Goal: Register for event/course

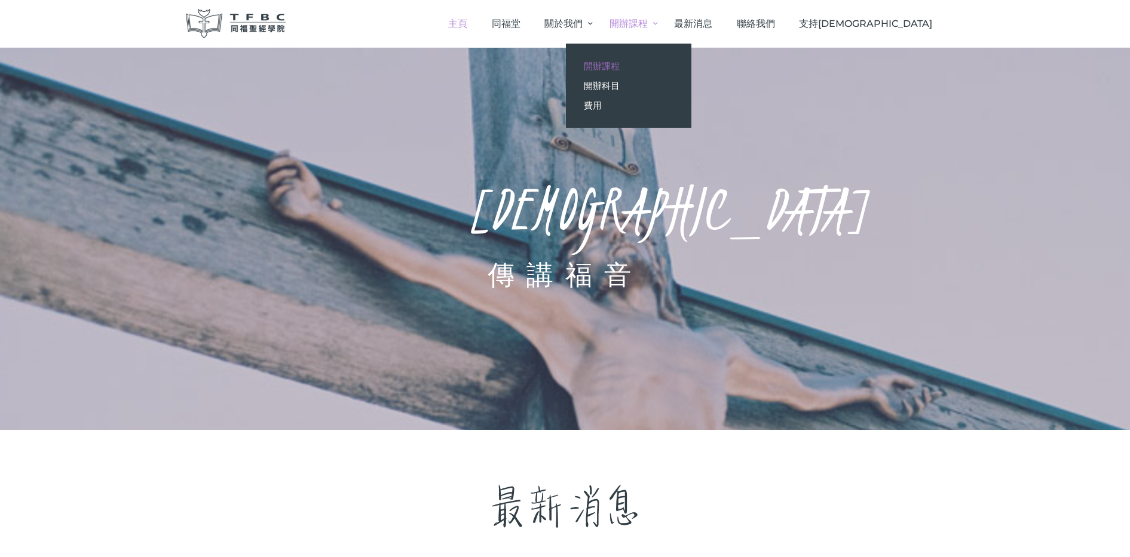
click at [691, 63] on link "開辦課程" at bounding box center [628, 66] width 125 height 20
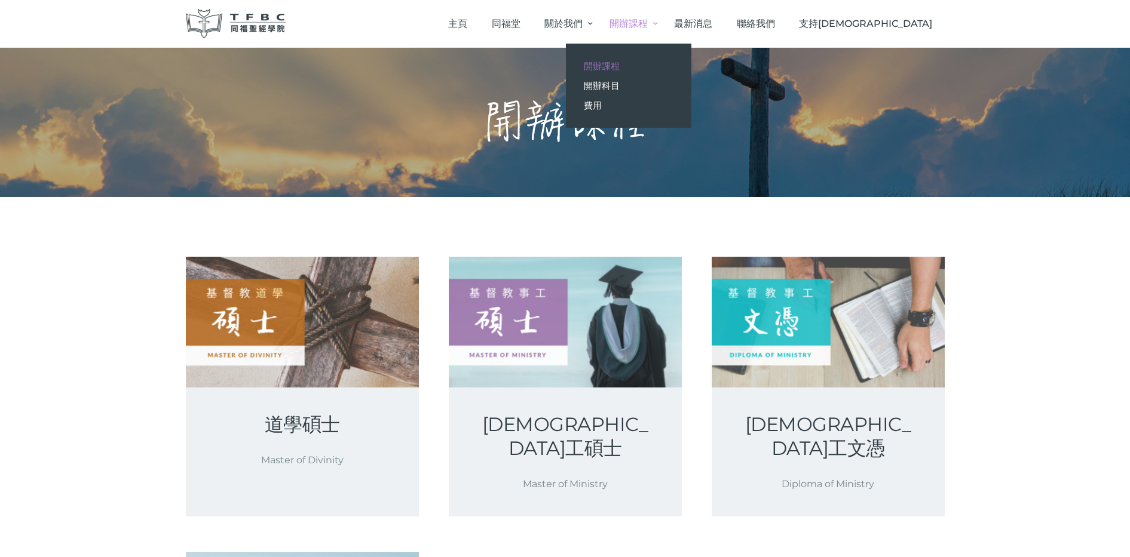
click at [620, 68] on span "開辦課程" at bounding box center [602, 65] width 36 height 11
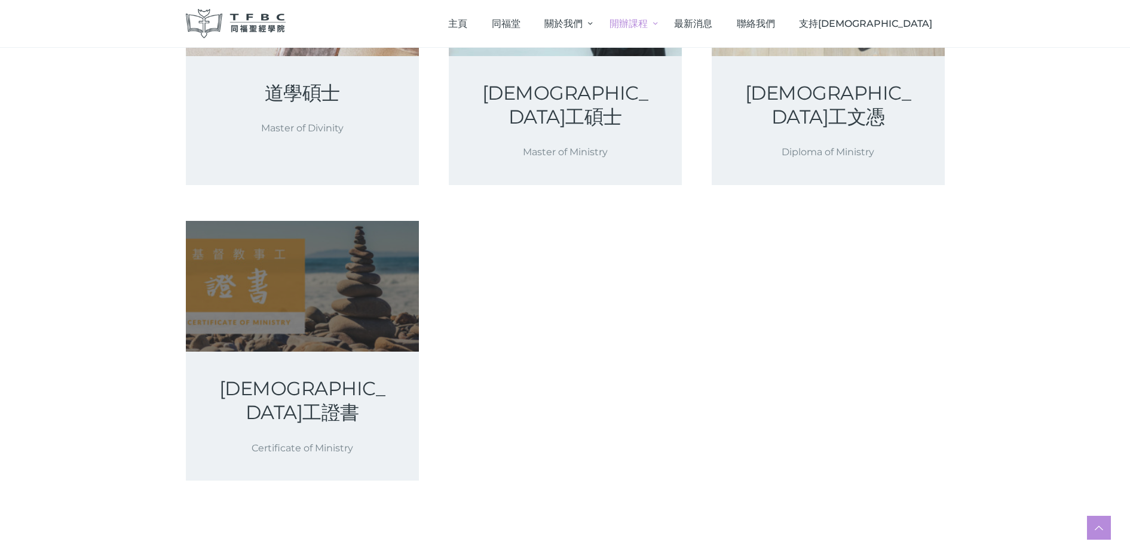
scroll to position [448, 0]
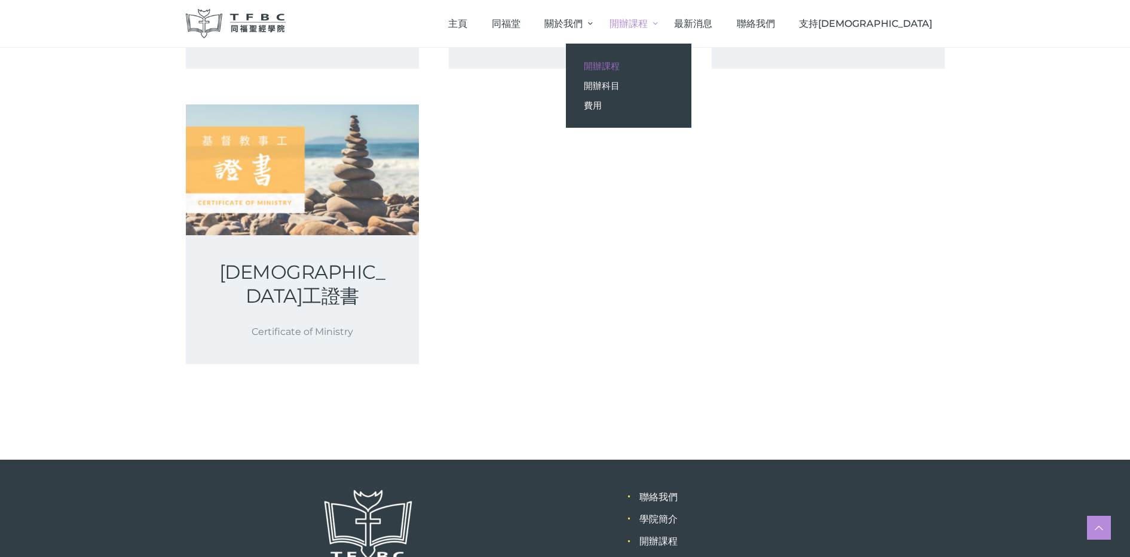
click at [648, 24] on span "開辦課程" at bounding box center [628, 23] width 38 height 11
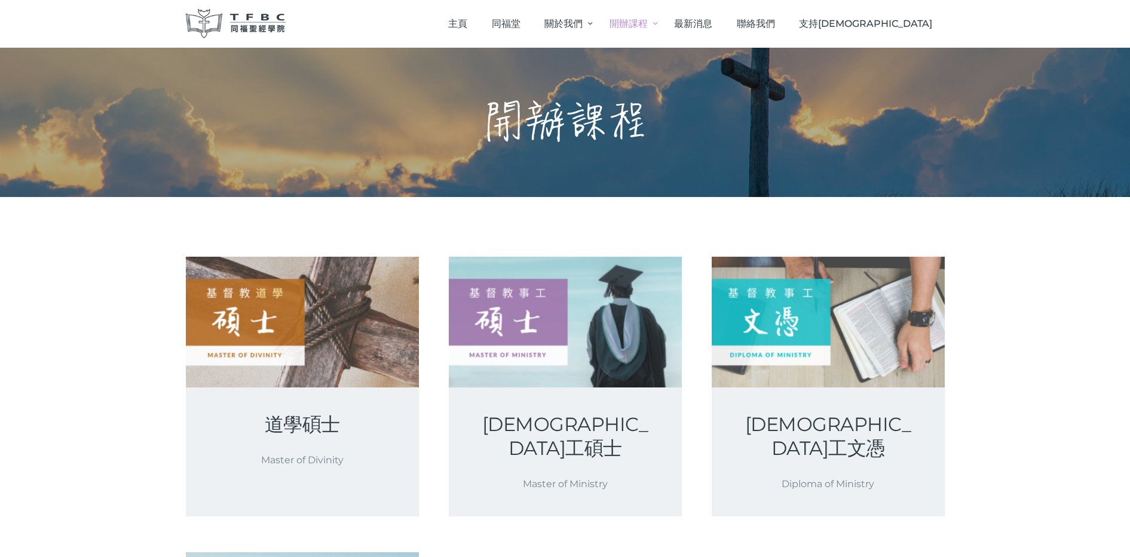
click at [225, 22] on img at bounding box center [236, 23] width 100 height 29
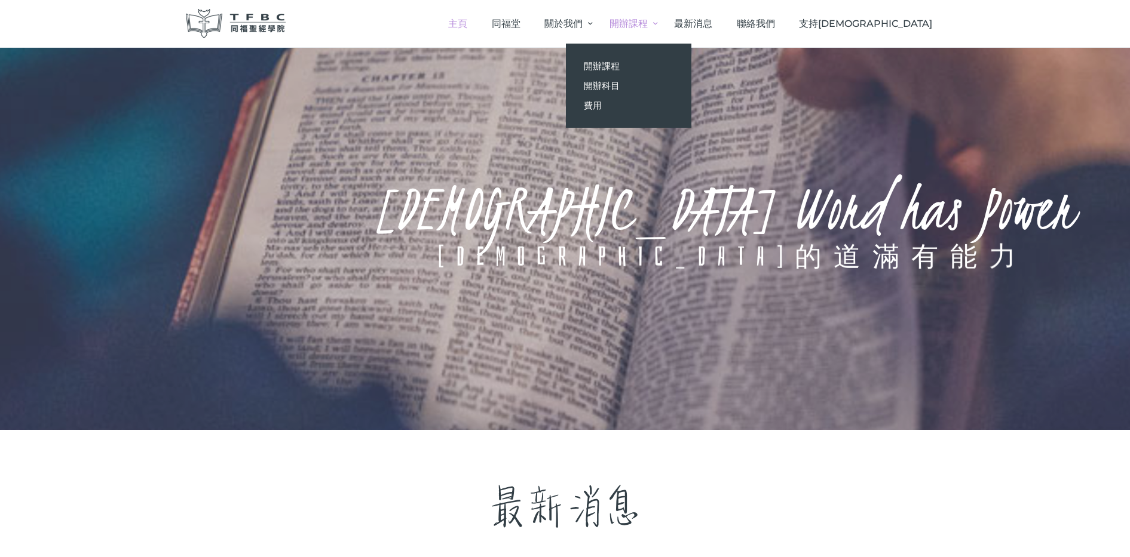
click at [661, 24] on link "開辦課程" at bounding box center [629, 23] width 65 height 35
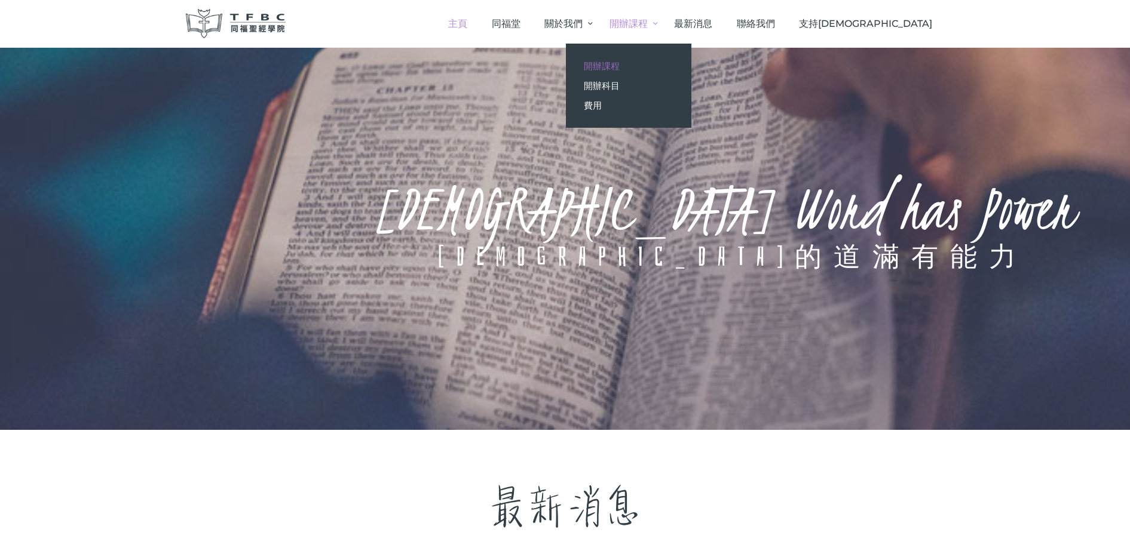
click at [620, 62] on span "開辦課程" at bounding box center [602, 65] width 36 height 11
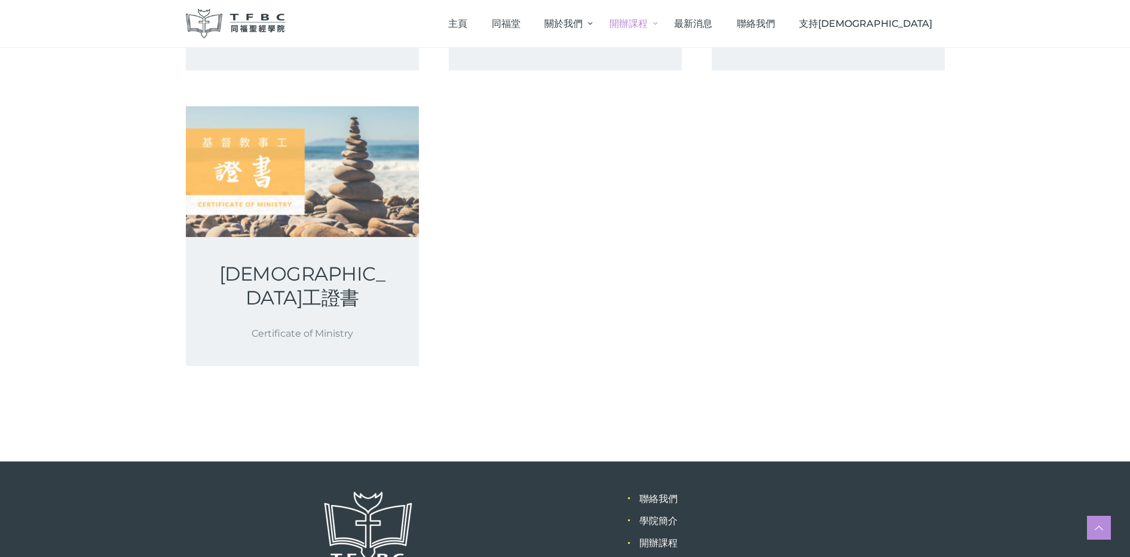
scroll to position [508, 0]
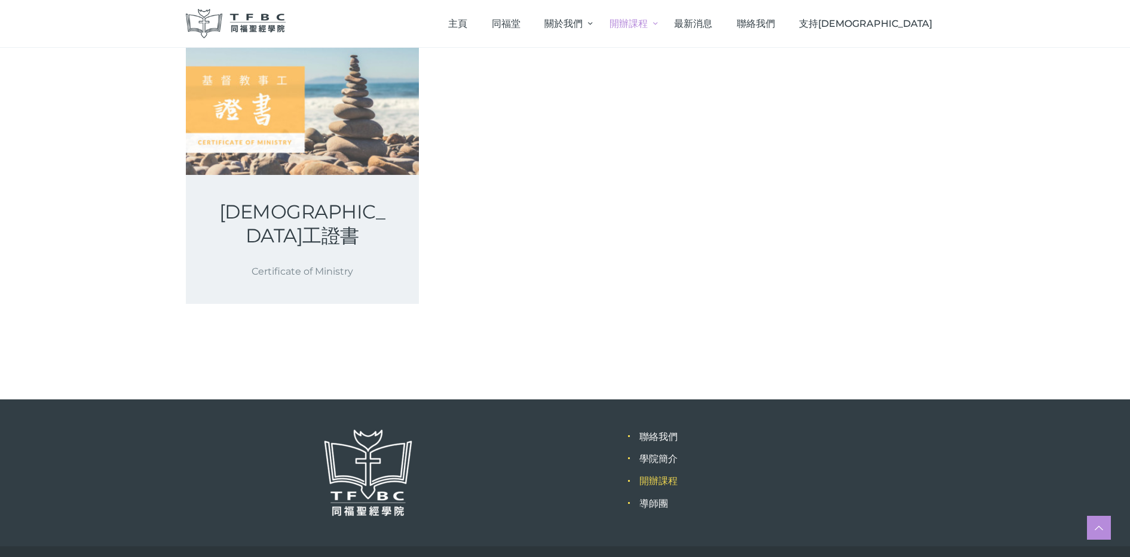
click at [658, 476] on link "開辦課程" at bounding box center [658, 481] width 38 height 11
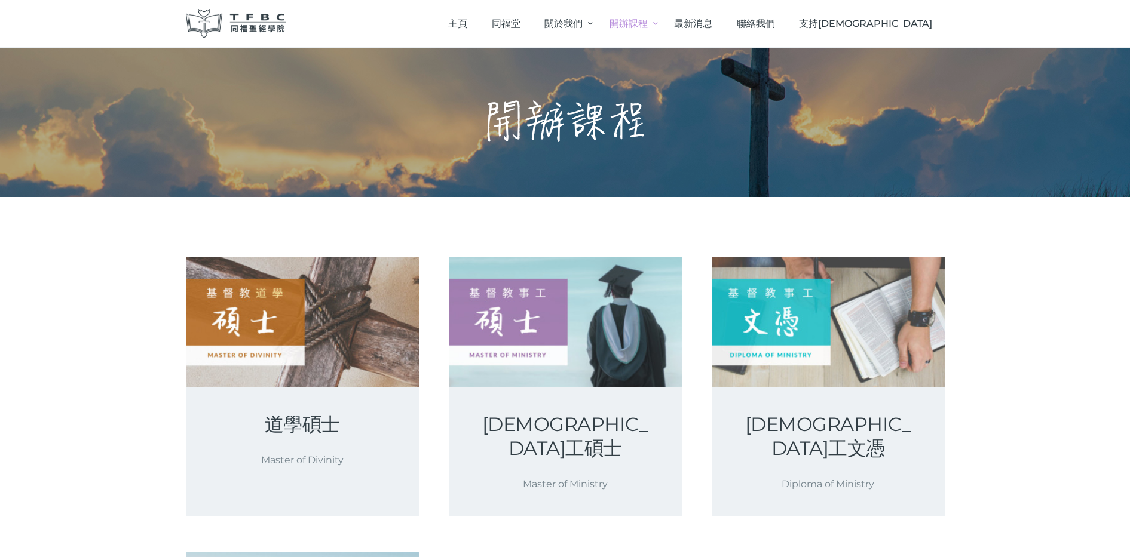
click at [270, 25] on img at bounding box center [236, 23] width 100 height 29
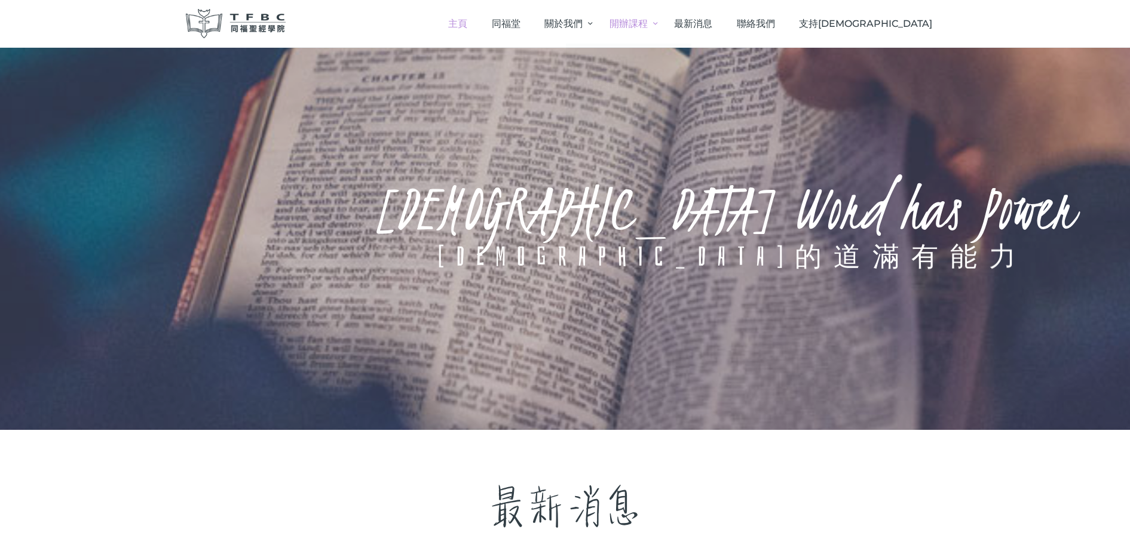
click at [648, 22] on span "開辦課程" at bounding box center [628, 23] width 38 height 11
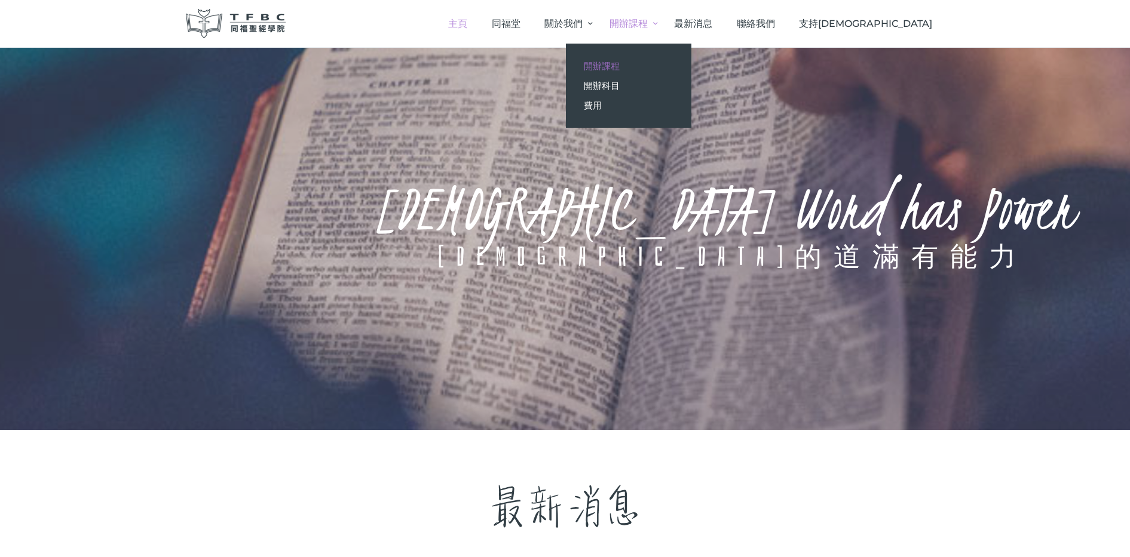
click at [691, 62] on link "開辦課程" at bounding box center [628, 66] width 125 height 20
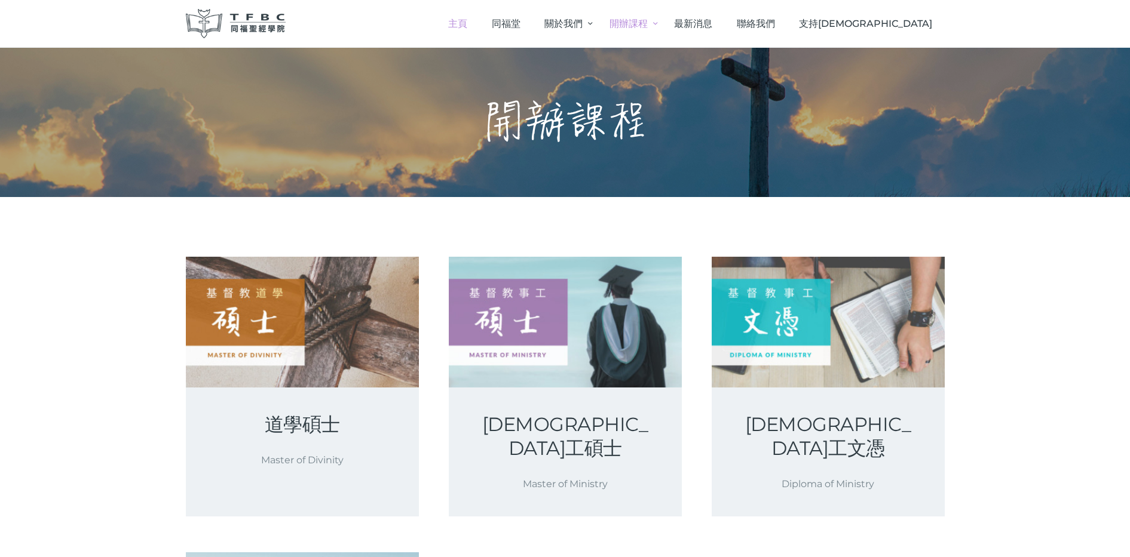
click at [467, 25] on span "主頁" at bounding box center [457, 23] width 19 height 11
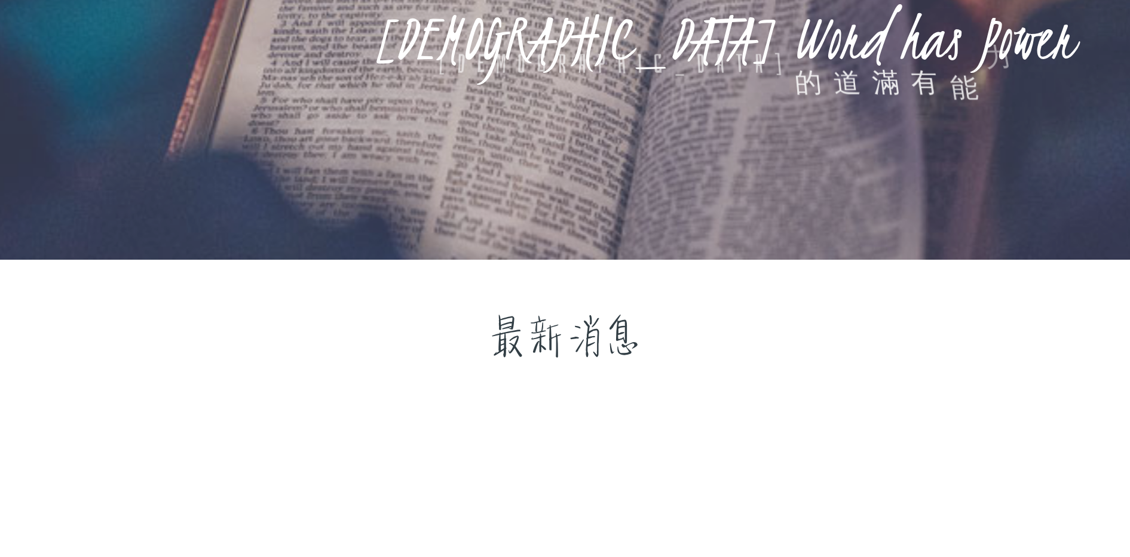
scroll to position [672, 0]
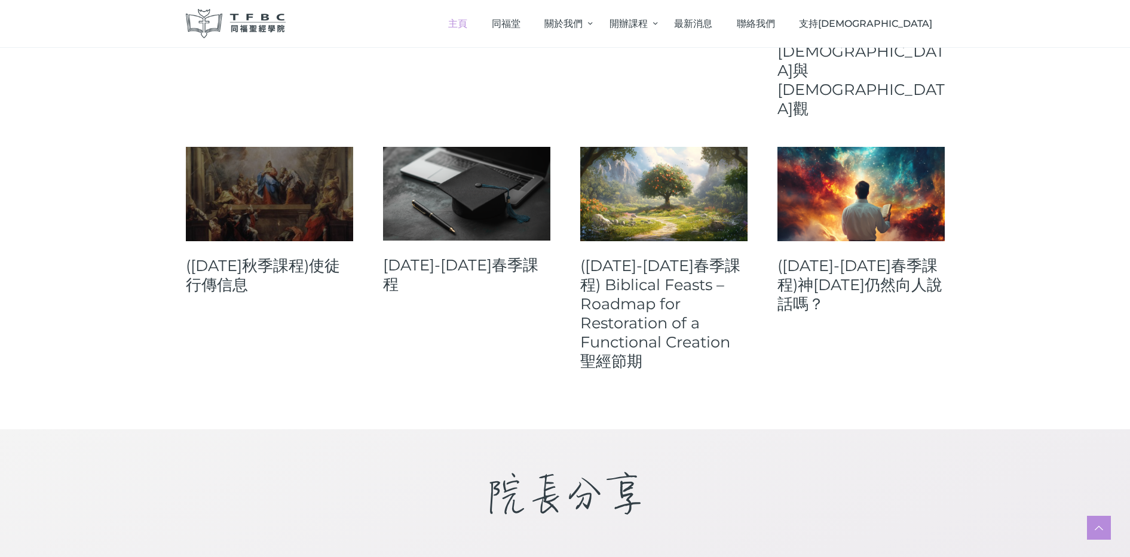
click at [281, 154] on link at bounding box center [269, 194] width 167 height 94
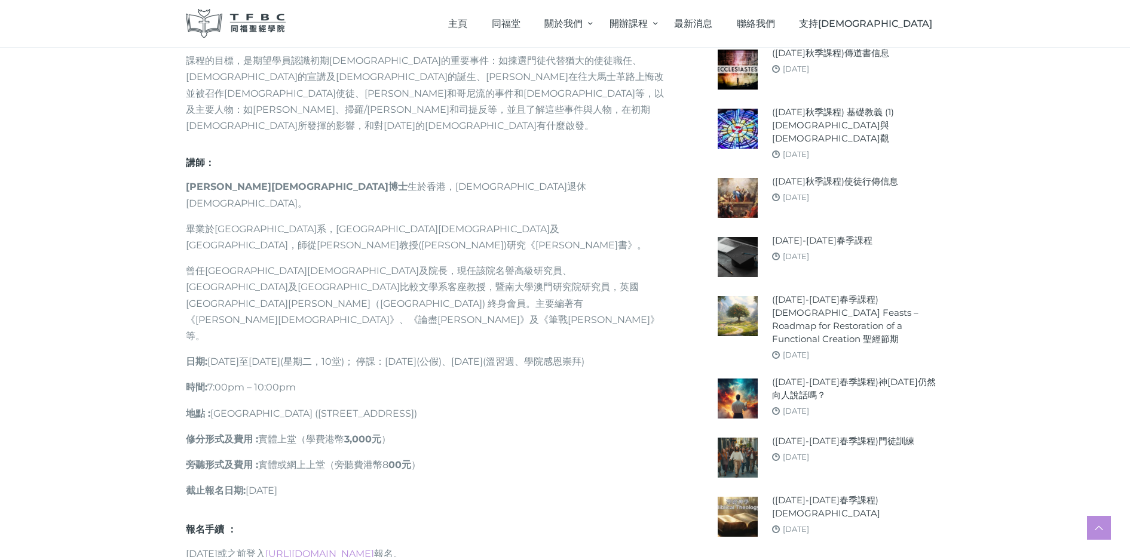
scroll to position [672, 0]
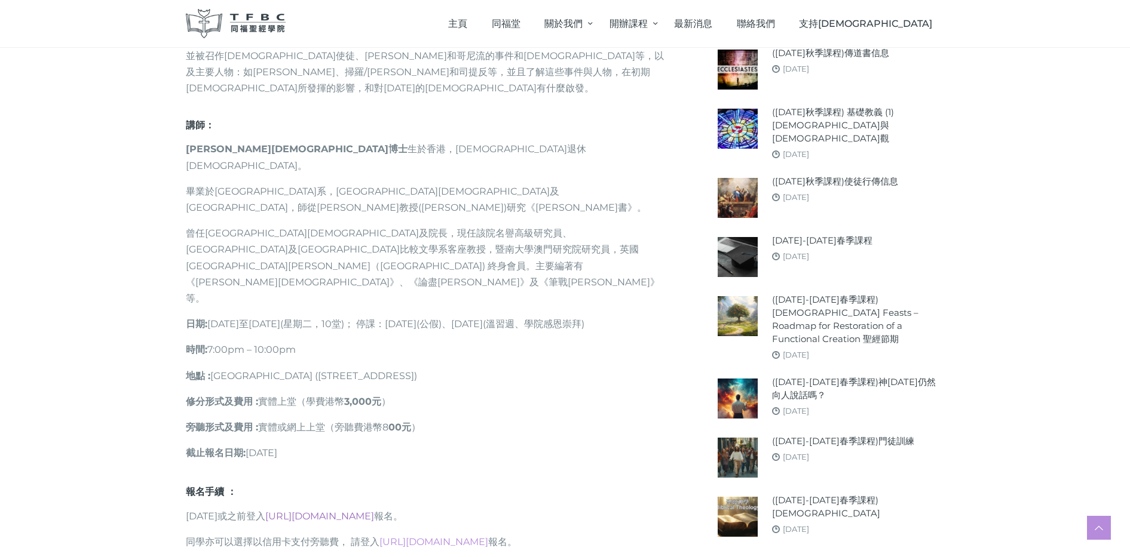
click at [365, 511] on link "[URL][DOMAIN_NAME]" at bounding box center [319, 516] width 109 height 11
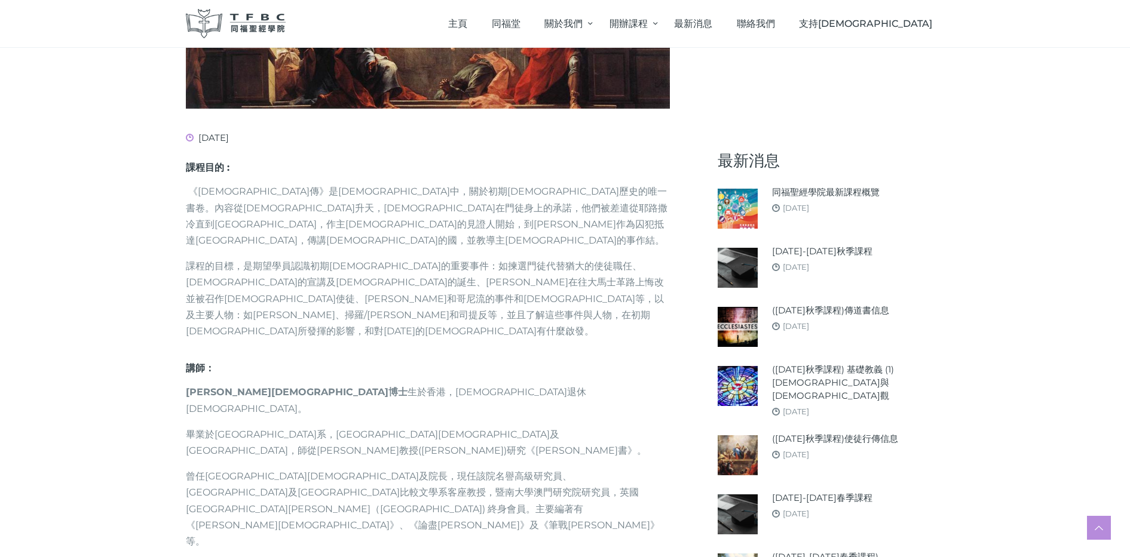
scroll to position [0, 0]
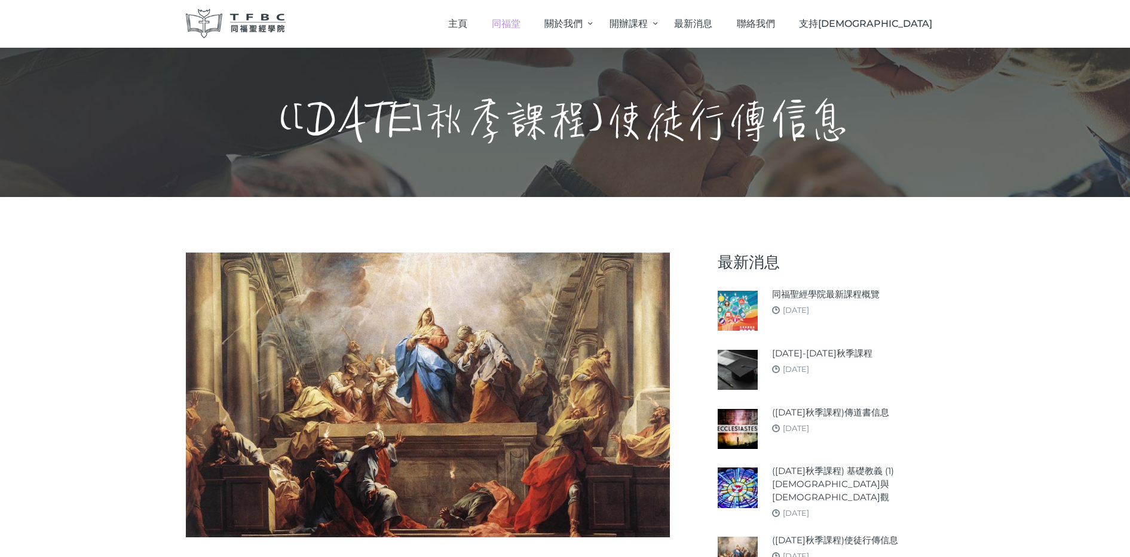
click at [532, 30] on link "同福堂" at bounding box center [505, 23] width 53 height 35
